Goal: Task Accomplishment & Management: Manage account settings

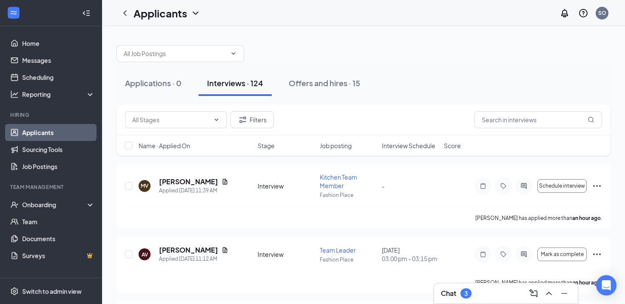
click at [411, 146] on span "Interview Schedule" at bounding box center [409, 146] width 54 height 9
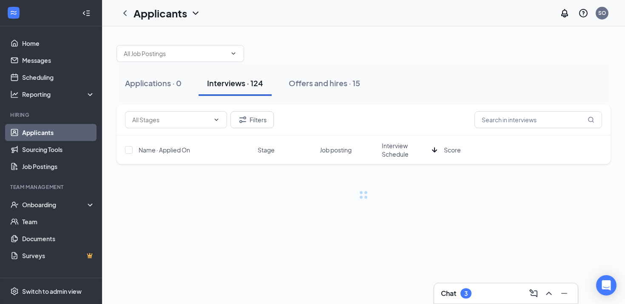
click at [403, 148] on span "Interview Schedule" at bounding box center [405, 150] width 47 height 17
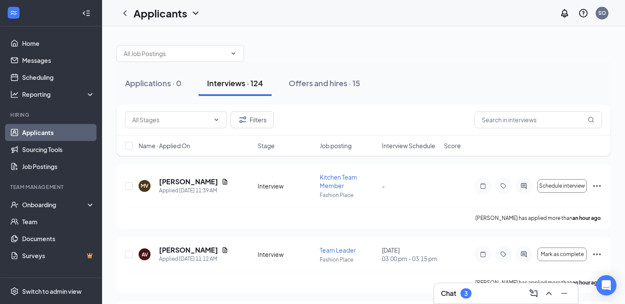
click at [414, 147] on span "Interview Schedule" at bounding box center [409, 146] width 54 height 9
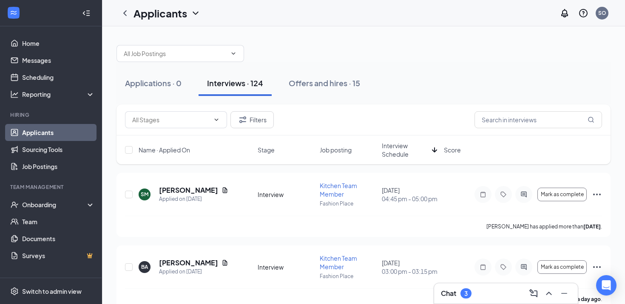
click at [403, 147] on span "Interview Schedule" at bounding box center [405, 150] width 47 height 17
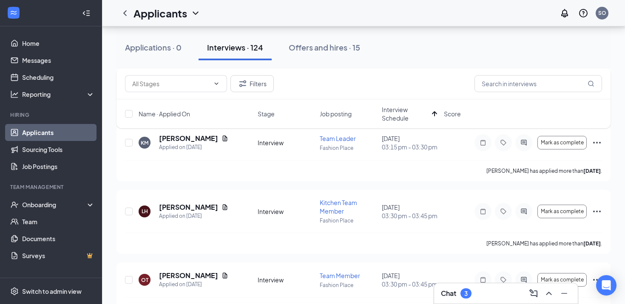
scroll to position [828, 0]
click at [185, 207] on h5 "[PERSON_NAME]" at bounding box center [188, 207] width 59 height 9
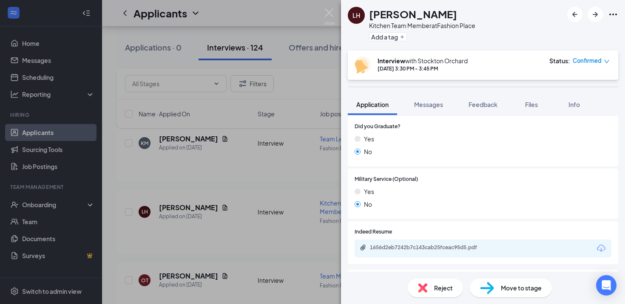
scroll to position [843, 0]
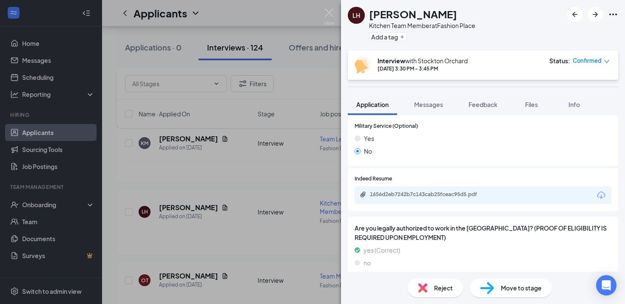
click at [431, 191] on div "1656d2eb7242b7c143cab25fceac95d5.pdf" at bounding box center [429, 194] width 119 height 7
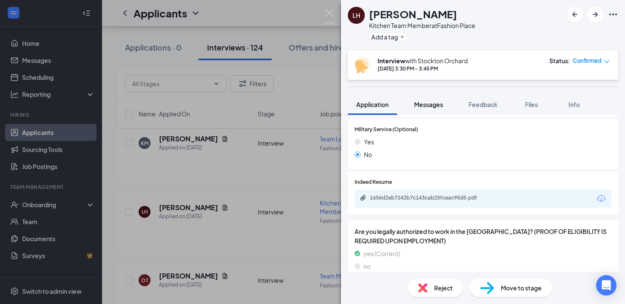
click at [428, 111] on button "Messages" at bounding box center [428, 104] width 46 height 21
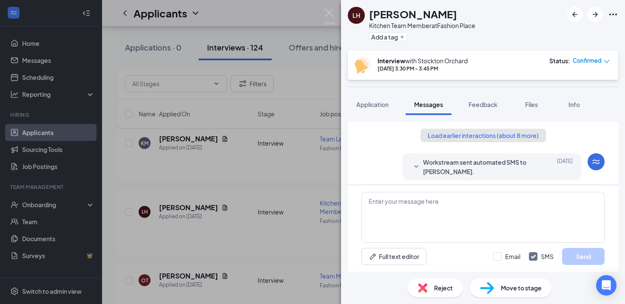
click at [438, 136] on button "Load earlier interactions (about 8 more)" at bounding box center [482, 136] width 125 height 14
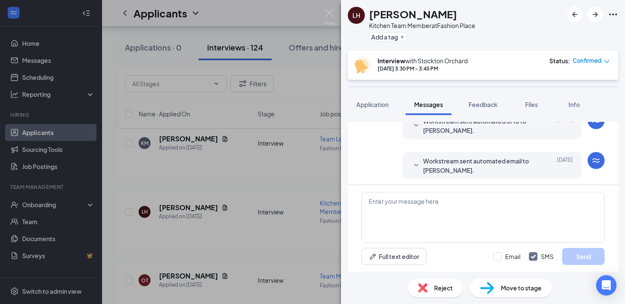
scroll to position [832, 0]
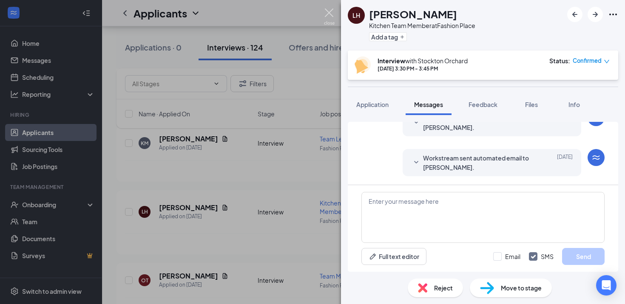
click at [328, 16] on img at bounding box center [329, 17] width 11 height 17
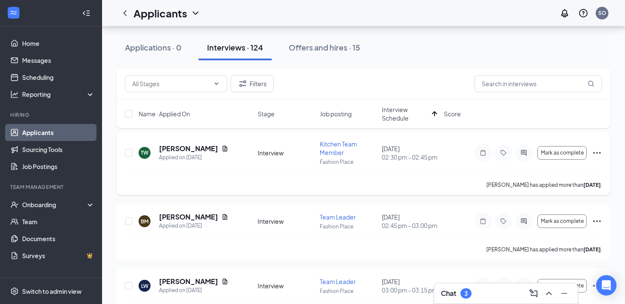
scroll to position [502, 0]
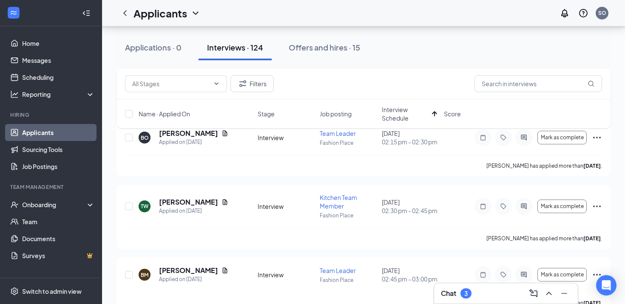
click at [471, 295] on div "3" at bounding box center [465, 294] width 11 height 10
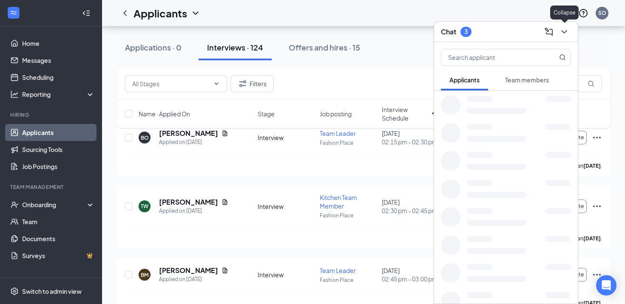
click at [564, 34] on icon "ChevronDown" at bounding box center [564, 32] width 10 height 10
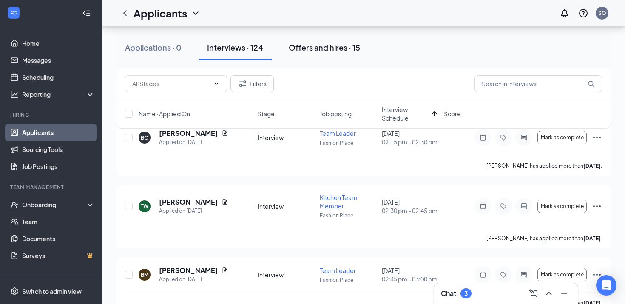
click at [327, 48] on div "Offers and hires · 15" at bounding box center [324, 47] width 71 height 11
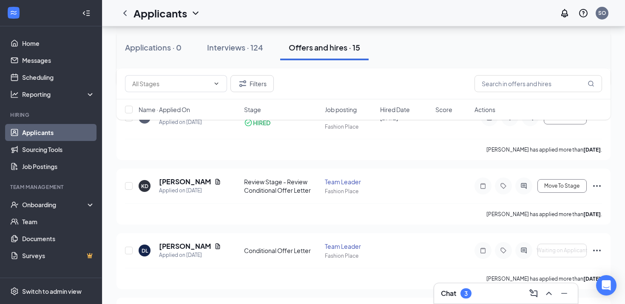
scroll to position [136, 0]
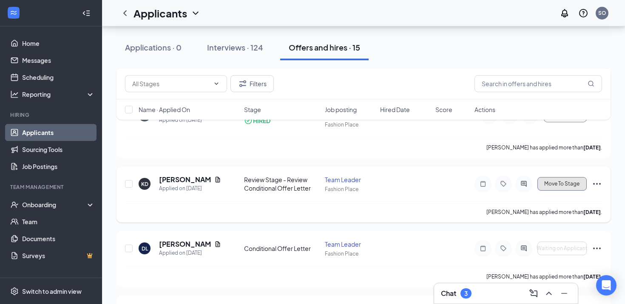
click at [559, 181] on span "Move To Stage" at bounding box center [561, 184] width 35 height 6
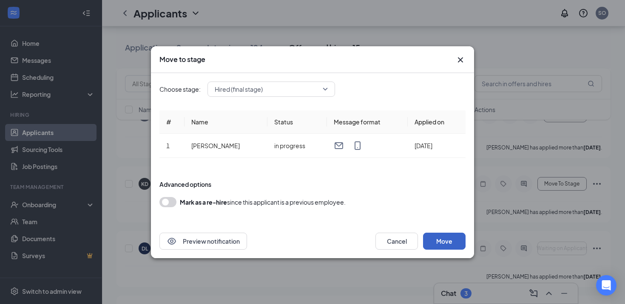
click at [445, 242] on button "Move" at bounding box center [444, 241] width 43 height 17
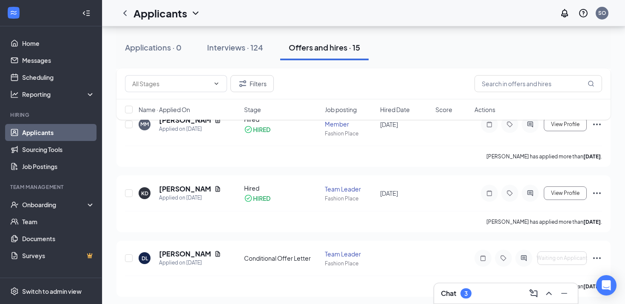
scroll to position [0, 0]
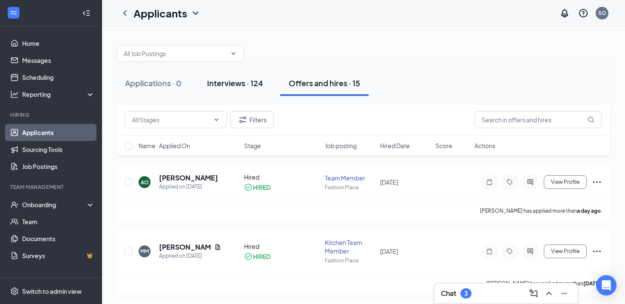
click at [244, 78] on div "Interviews · 124" at bounding box center [235, 83] width 56 height 11
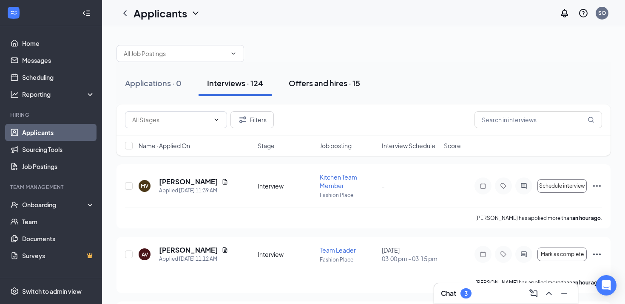
click at [302, 85] on div "Offers and hires · 15" at bounding box center [324, 83] width 71 height 11
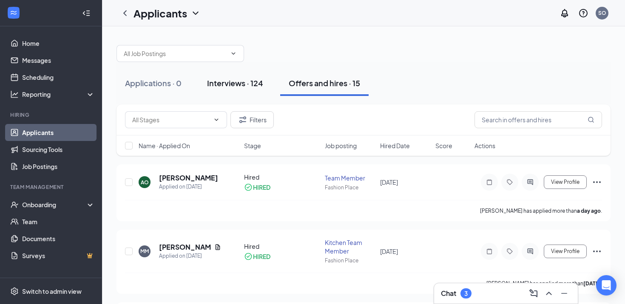
click at [261, 80] on div "Interviews · 124" at bounding box center [235, 83] width 56 height 11
